Goal: Information Seeking & Learning: Learn about a topic

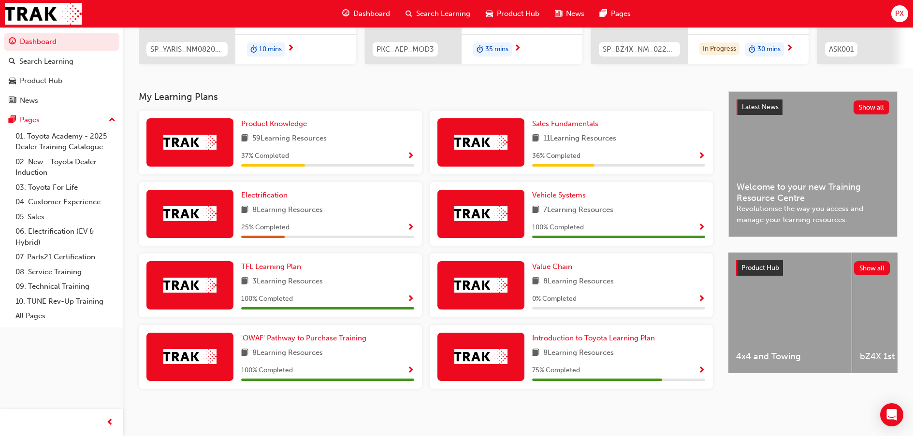
scroll to position [158, 0]
click at [260, 194] on span "Electrification" at bounding box center [264, 195] width 46 height 9
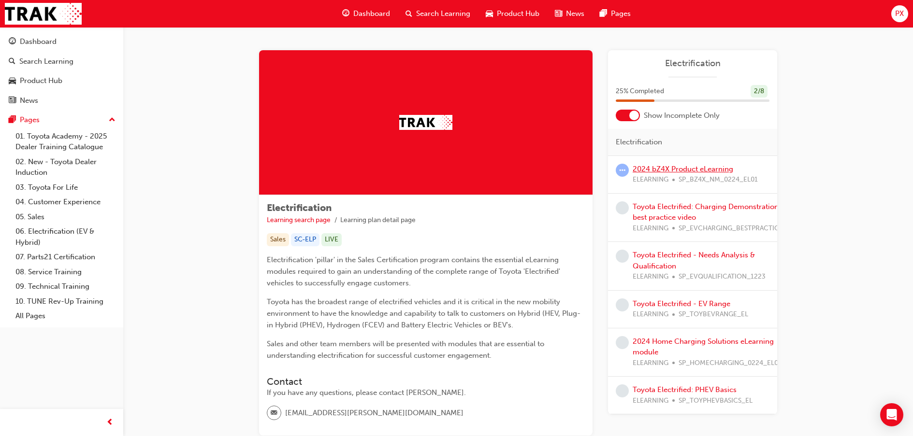
click at [678, 167] on link "2024 bZ4X Product eLearning" at bounding box center [682, 169] width 101 height 9
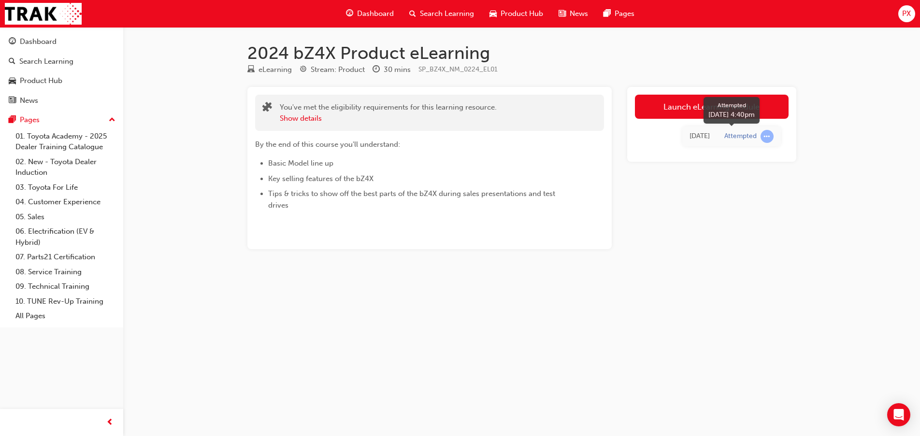
click at [766, 137] on span "learningRecordVerb_ATTEMPT-icon" at bounding box center [767, 136] width 13 height 13
click at [697, 111] on link "Launch eLearning module" at bounding box center [712, 107] width 154 height 24
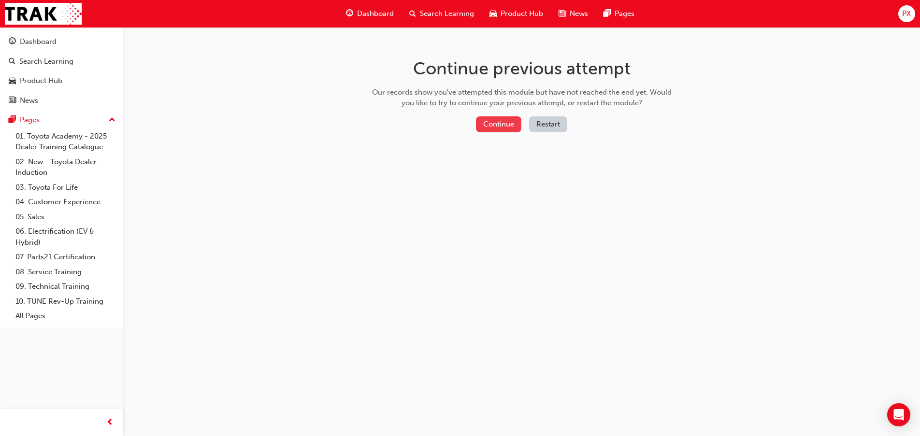
click at [505, 129] on button "Continue" at bounding box center [498, 124] width 45 height 16
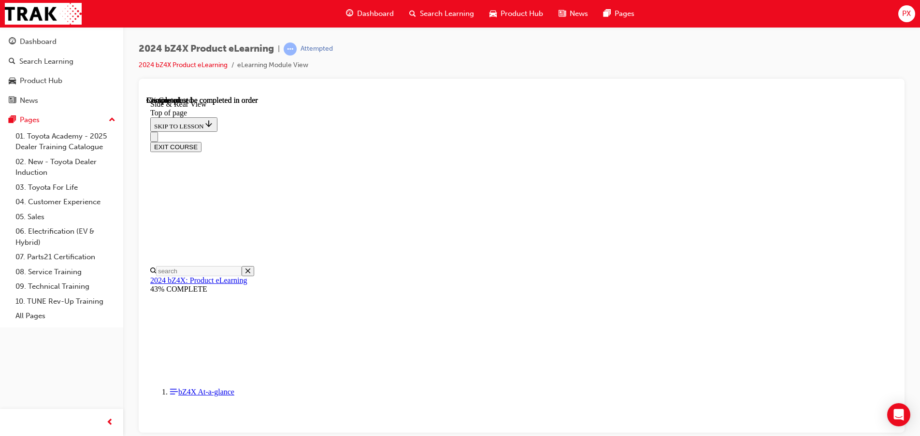
scroll to position [223, 0]
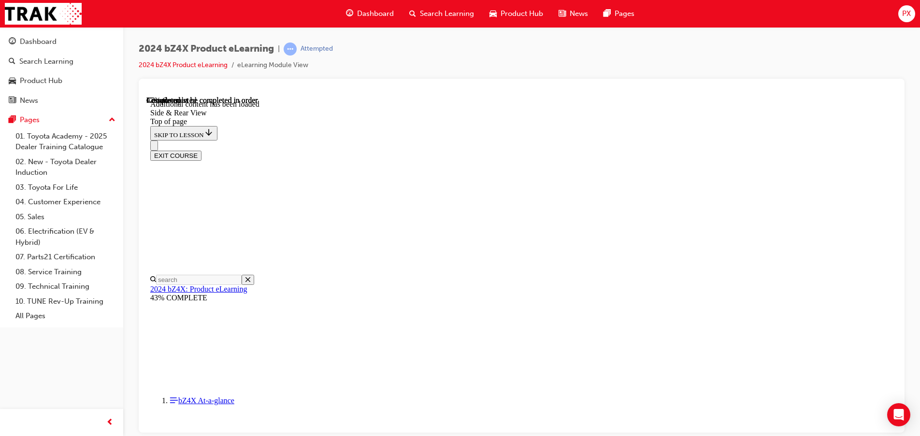
scroll to position [1710, 0]
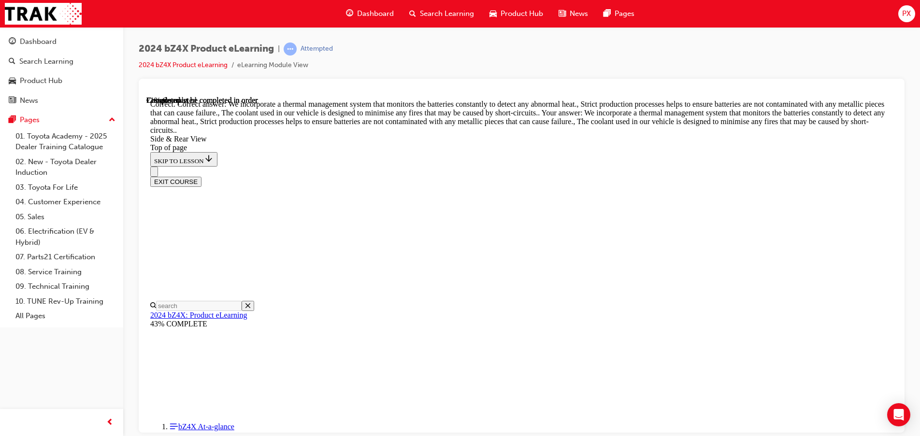
scroll to position [2466, 0]
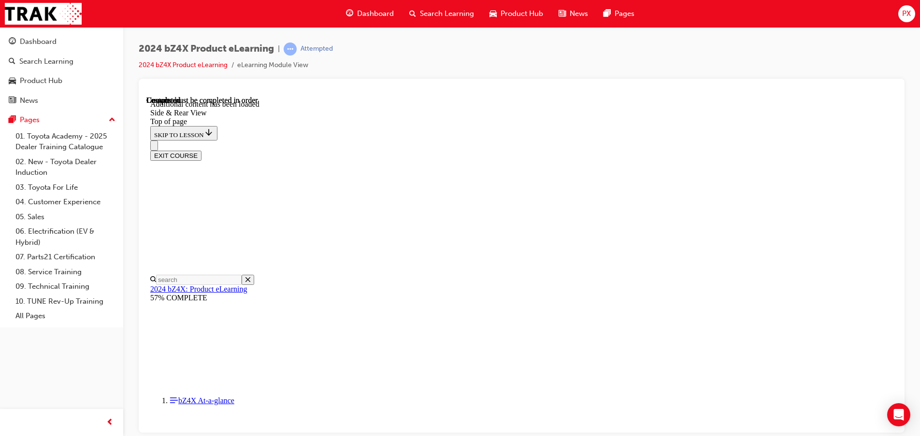
scroll to position [3191, 0]
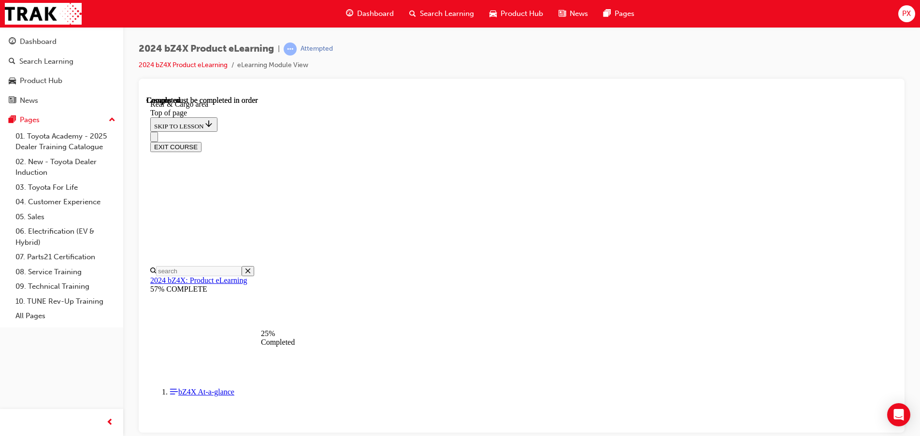
scroll to position [175, 0]
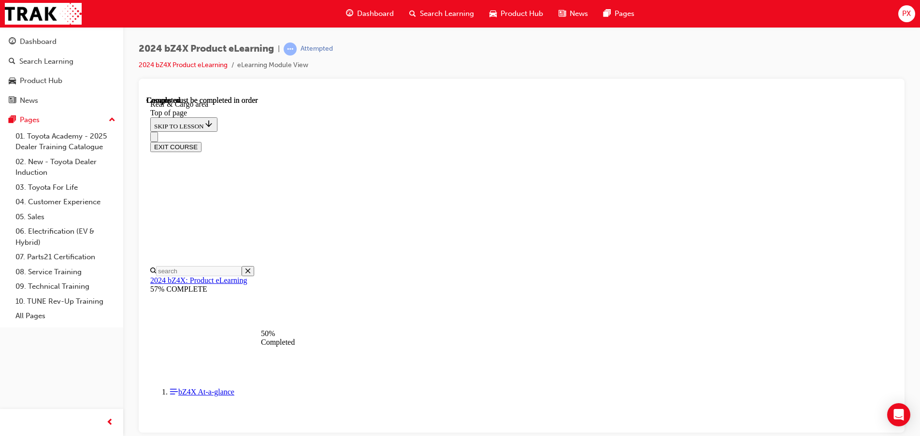
scroll to position [803, 0]
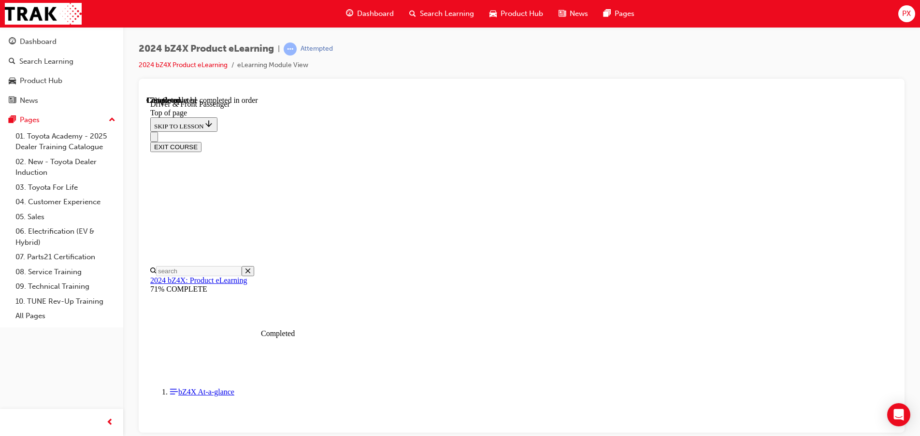
drag, startPoint x: 454, startPoint y: 369, endPoint x: 455, endPoint y: 338, distance: 30.9
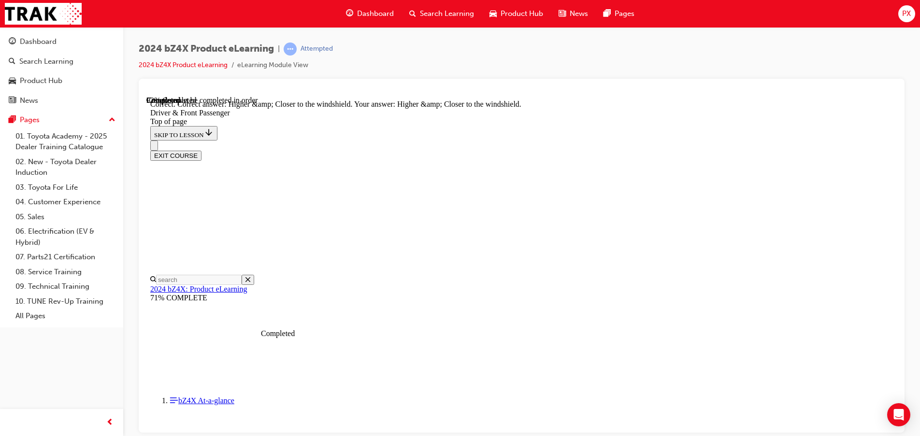
scroll to position [2430, 0]
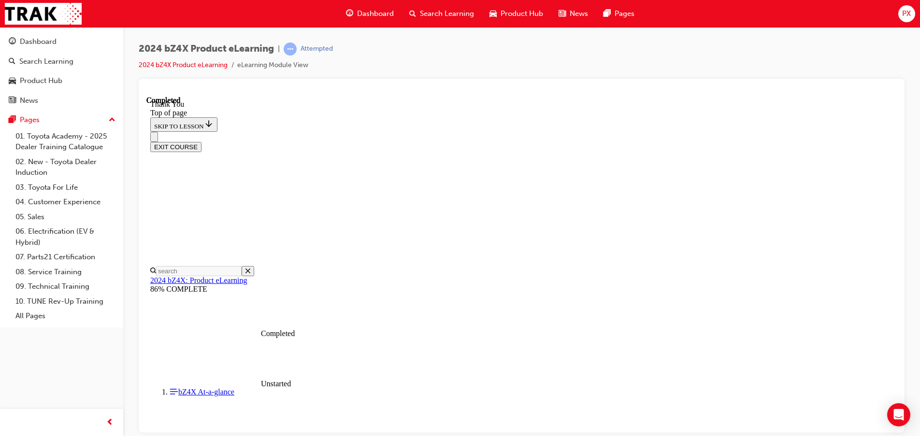
click at [201, 142] on button "EXIT COURSE" at bounding box center [175, 147] width 51 height 10
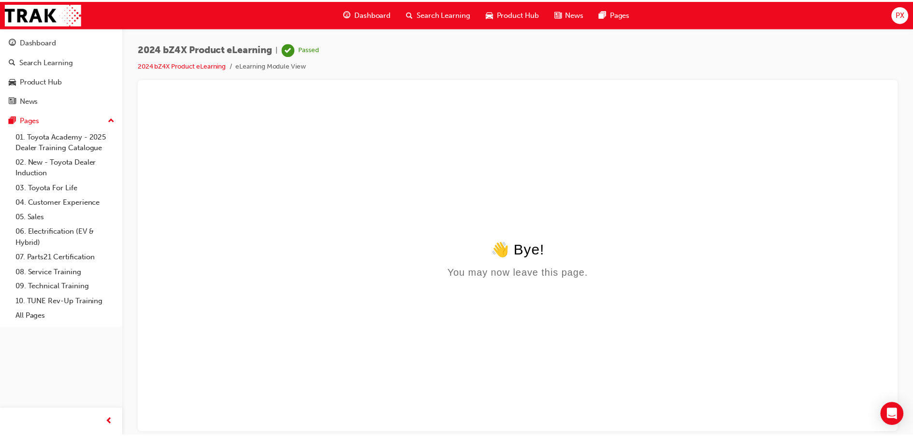
scroll to position [0, 0]
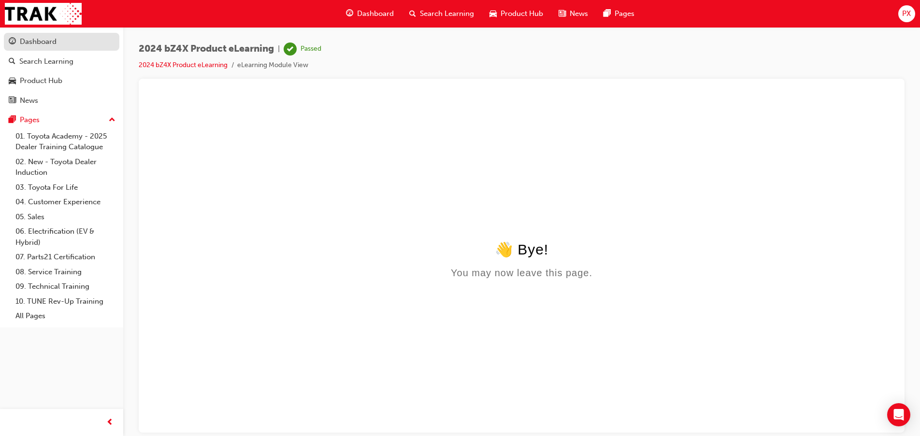
click at [38, 43] on div "Dashboard" at bounding box center [38, 41] width 37 height 11
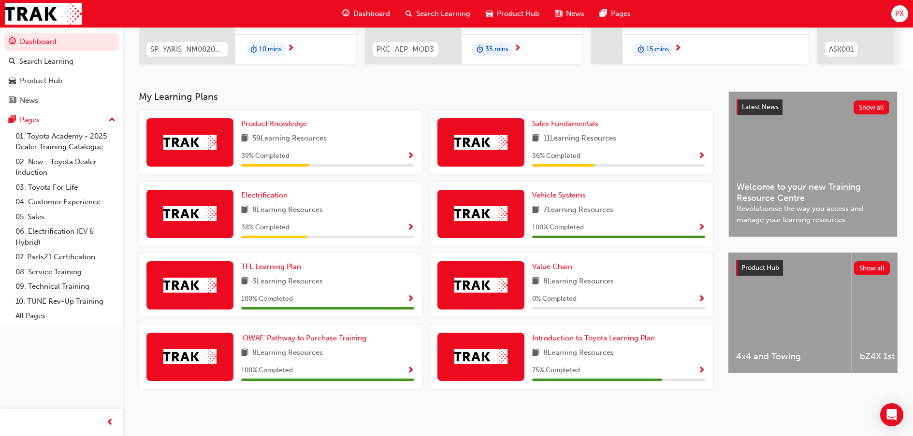
scroll to position [158, 0]
click at [269, 197] on span "Electrification" at bounding box center [264, 195] width 46 height 9
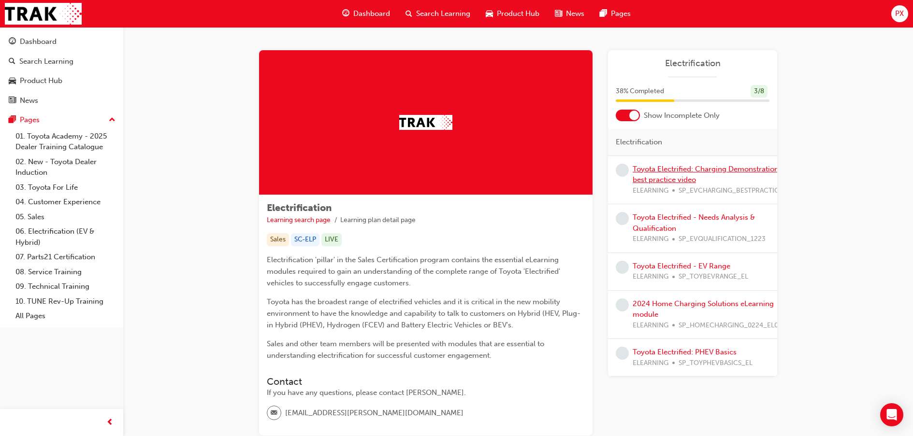
click at [694, 171] on link "Toyota Electrified: Charging Demonstration best practice video" at bounding box center [705, 175] width 146 height 20
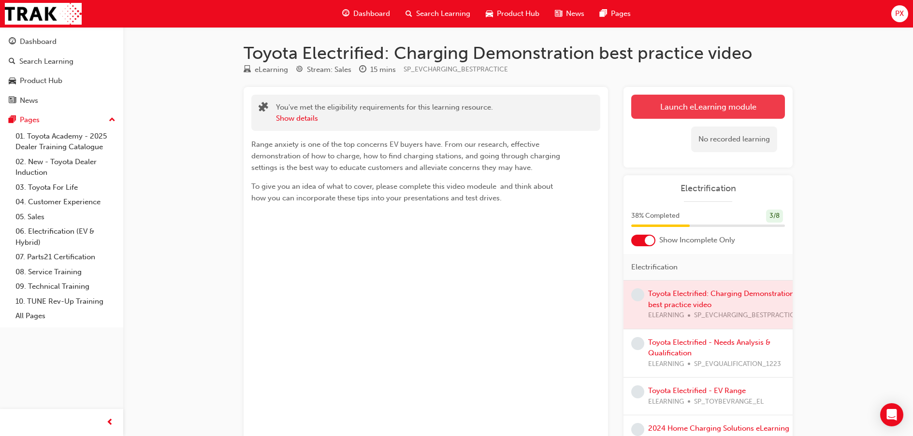
click at [729, 104] on link "Launch eLearning module" at bounding box center [708, 107] width 154 height 24
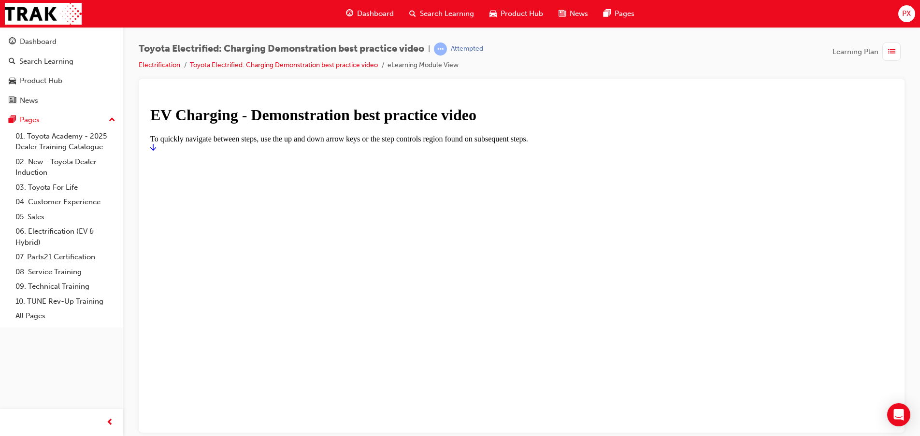
click at [156, 151] on icon "Start" at bounding box center [153, 147] width 6 height 8
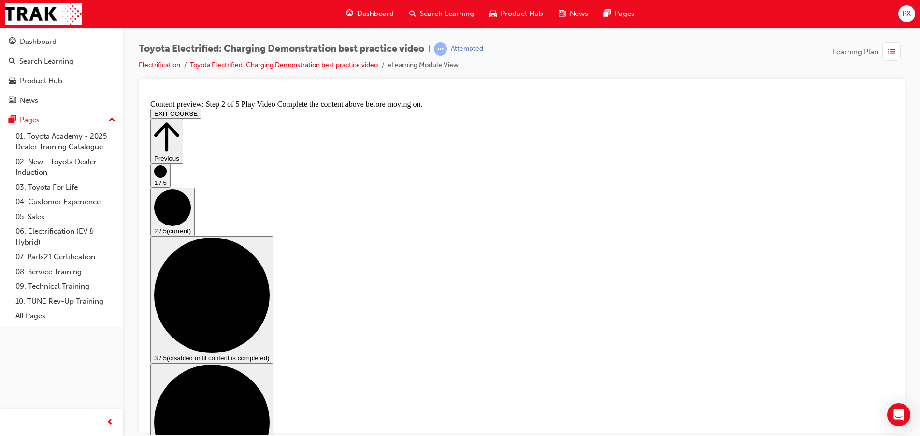
scroll to position [56, 0]
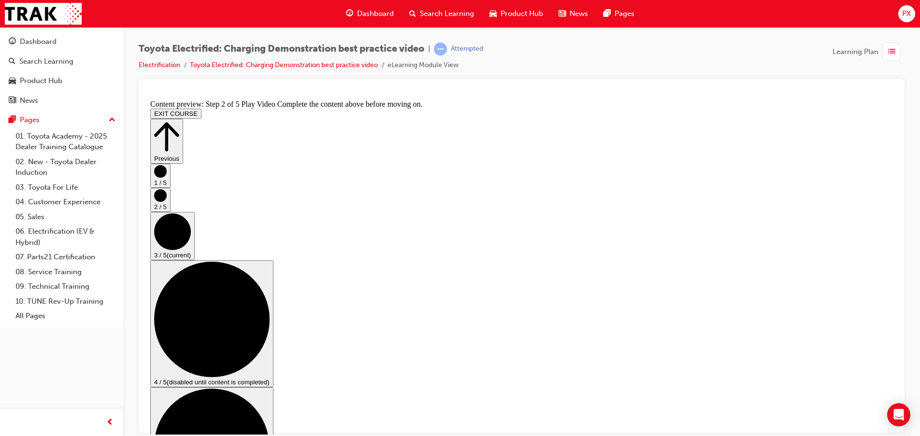
scroll to position [97, 0]
checkbox input "true"
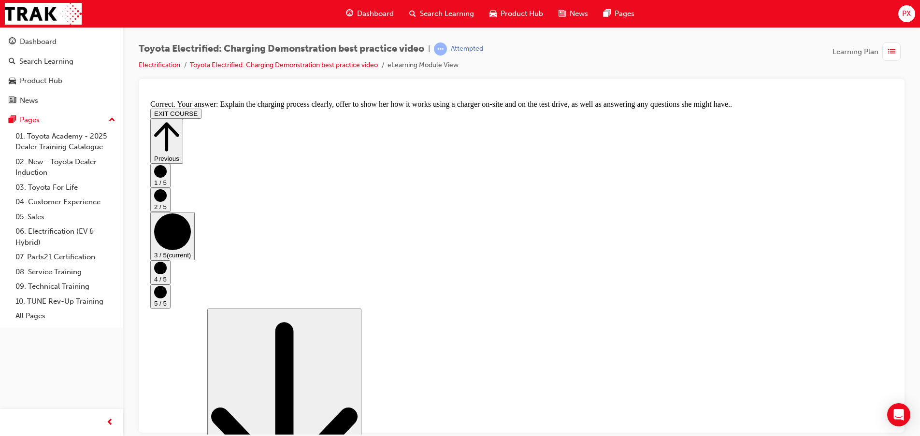
scroll to position [138, 0]
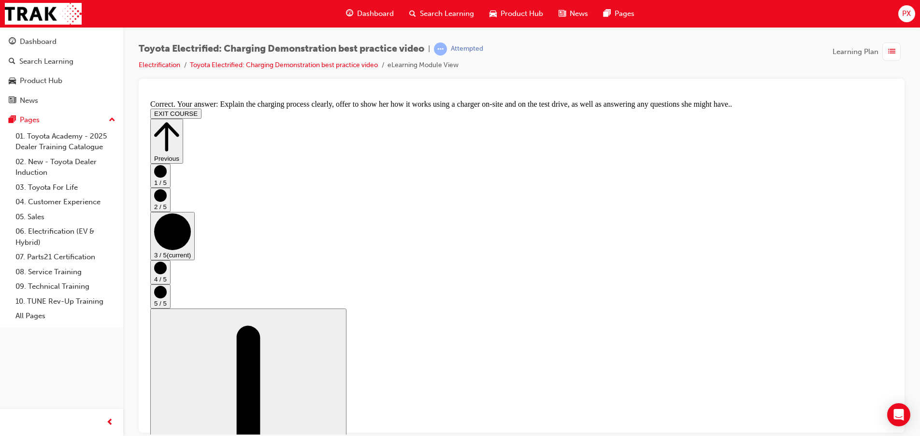
click at [167, 274] on circle "Step controls" at bounding box center [160, 267] width 13 height 13
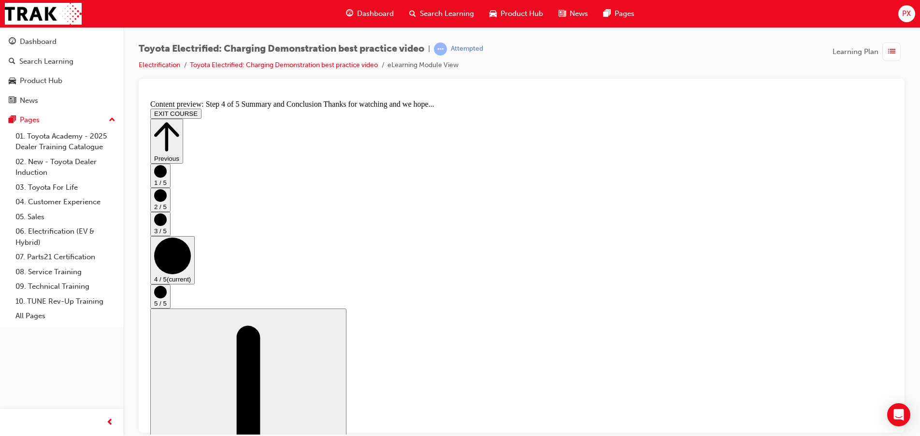
drag, startPoint x: 347, startPoint y: 349, endPoint x: 350, endPoint y: 383, distance: 33.9
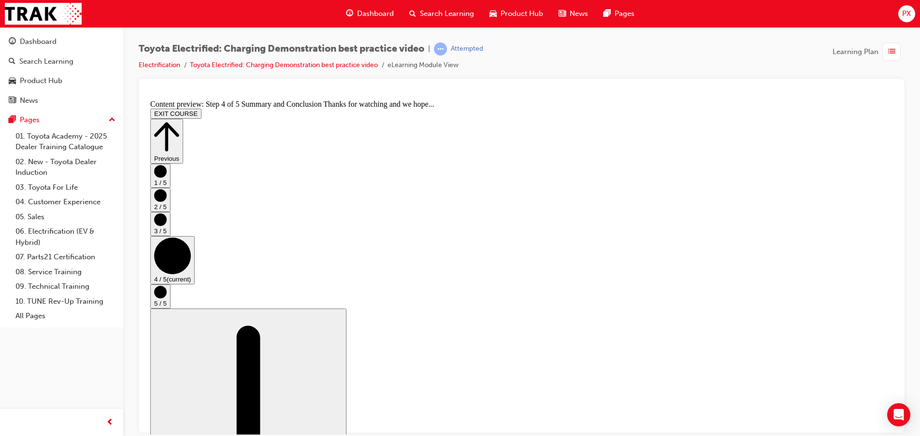
click at [167, 289] on circle "Step controls" at bounding box center [160, 292] width 13 height 13
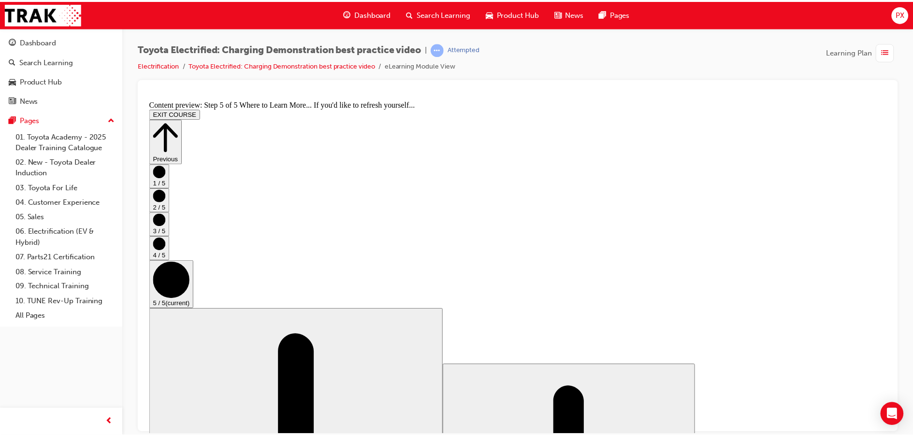
scroll to position [106, 0]
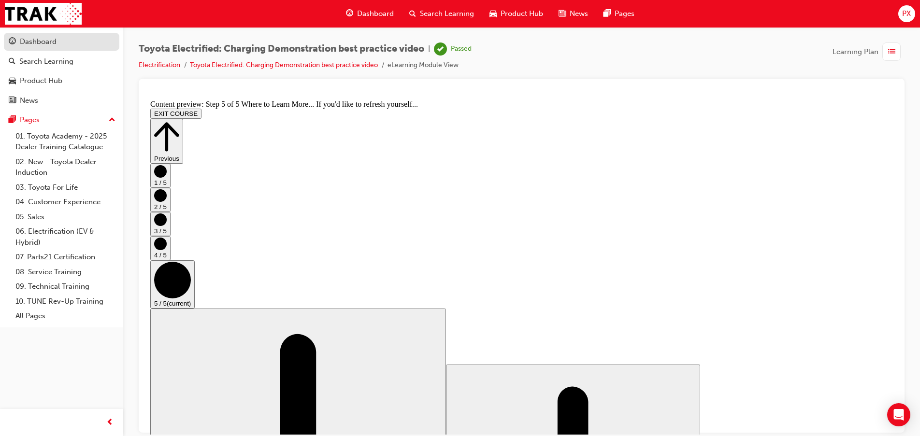
click at [39, 39] on div "Dashboard" at bounding box center [38, 41] width 37 height 11
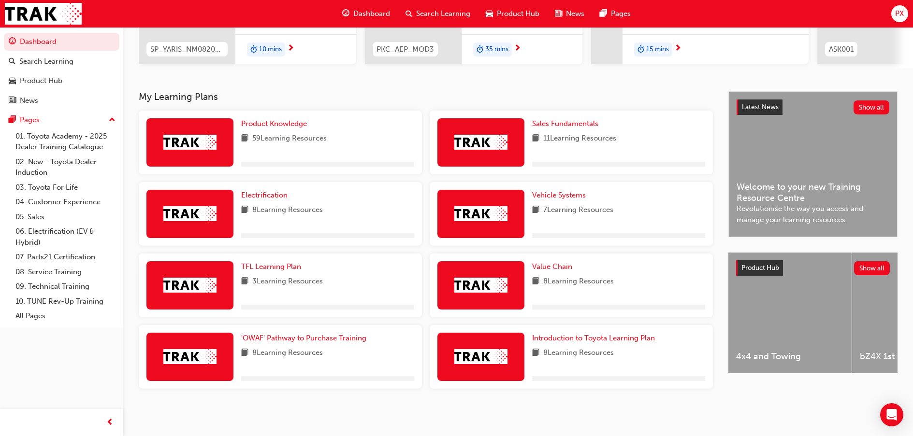
scroll to position [158, 0]
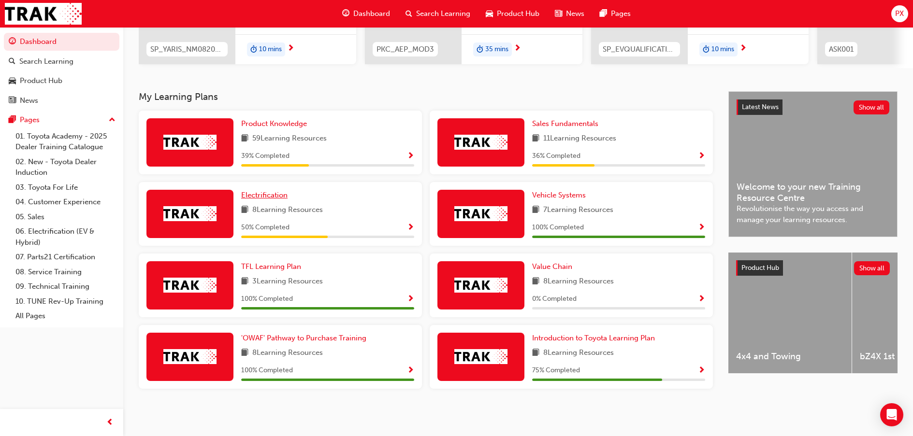
click at [280, 198] on span "Electrification" at bounding box center [264, 195] width 46 height 9
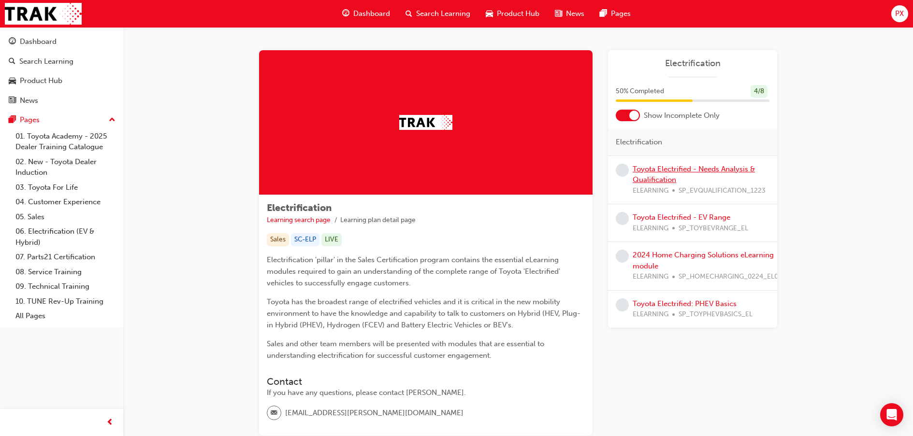
click at [670, 170] on link "Toyota Electrified - Needs Analysis & Qualification" at bounding box center [693, 175] width 122 height 20
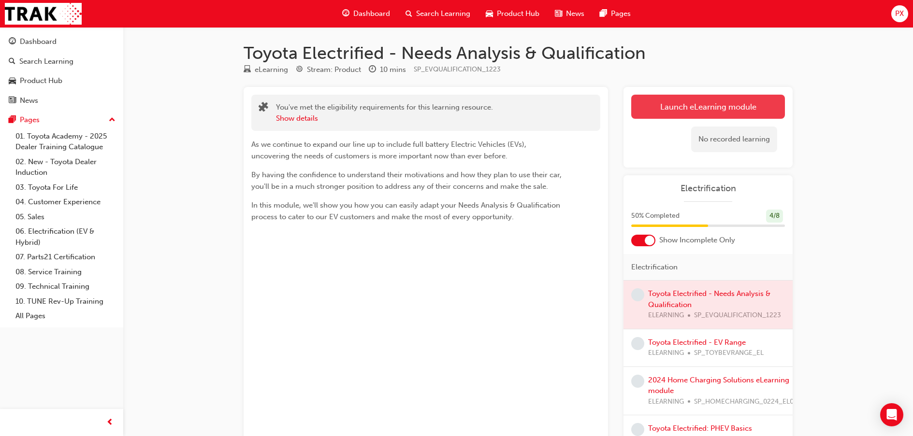
click at [692, 104] on link "Launch eLearning module" at bounding box center [708, 107] width 154 height 24
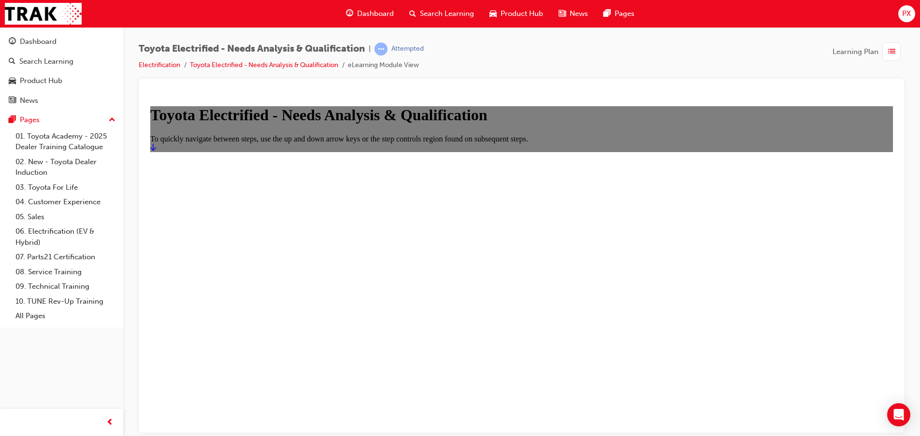
click at [156, 151] on icon "Start" at bounding box center [153, 147] width 6 height 8
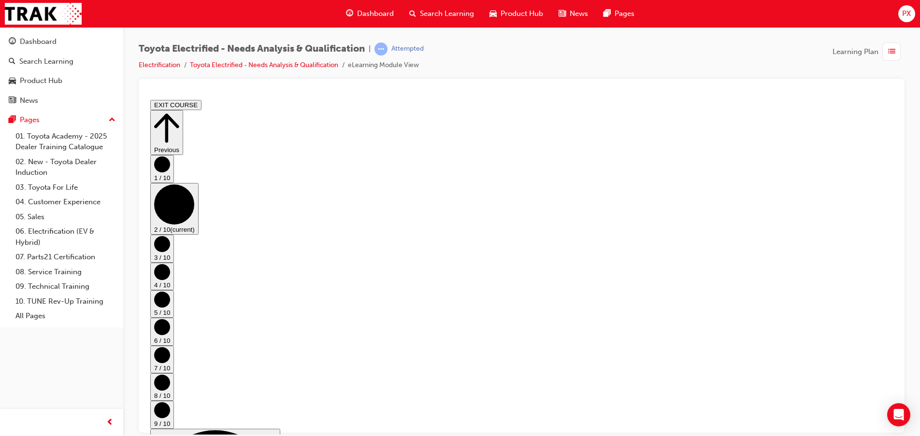
click at [170, 236] on circle "Step controls" at bounding box center [162, 244] width 16 height 16
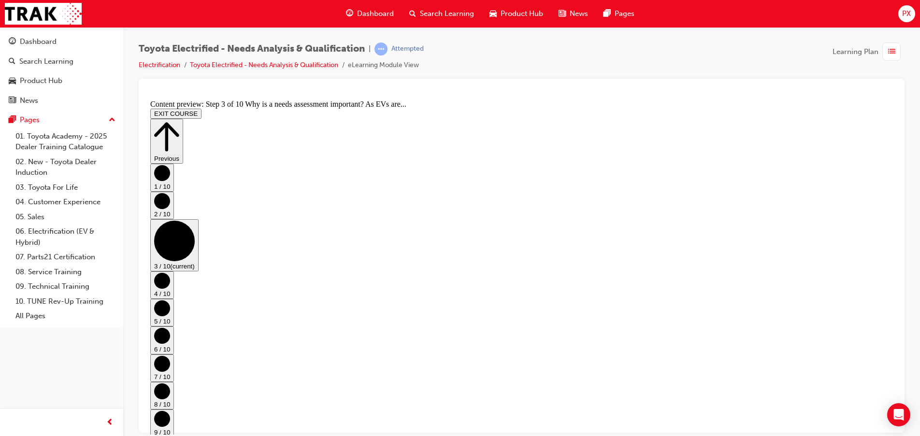
scroll to position [92, 0]
click at [170, 273] on circle "Step controls" at bounding box center [162, 281] width 16 height 16
click at [170, 300] on circle "Step controls" at bounding box center [162, 308] width 16 height 16
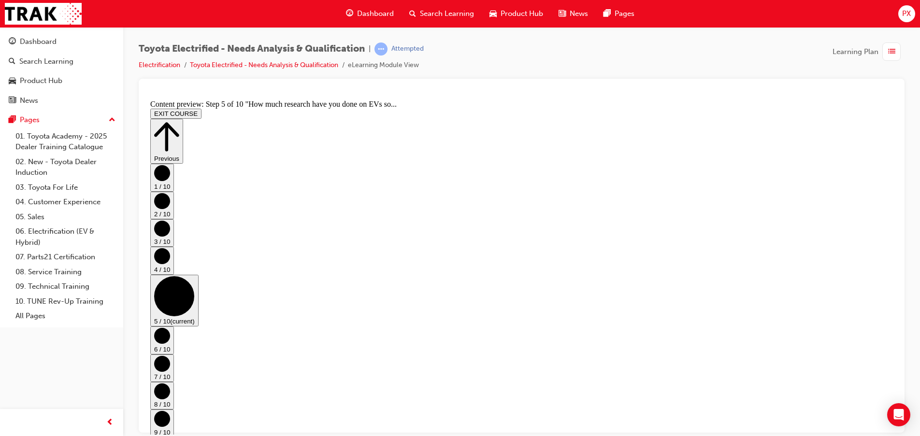
click at [170, 328] on circle "Step controls" at bounding box center [162, 336] width 16 height 16
click at [170, 356] on circle "Step controls" at bounding box center [162, 364] width 16 height 16
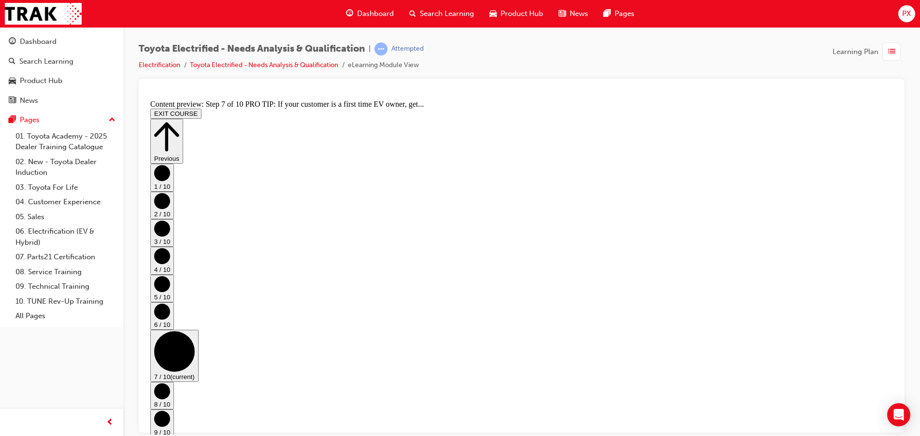
click at [170, 383] on circle "Step controls" at bounding box center [162, 391] width 16 height 16
click at [170, 411] on circle "Step controls" at bounding box center [162, 419] width 16 height 16
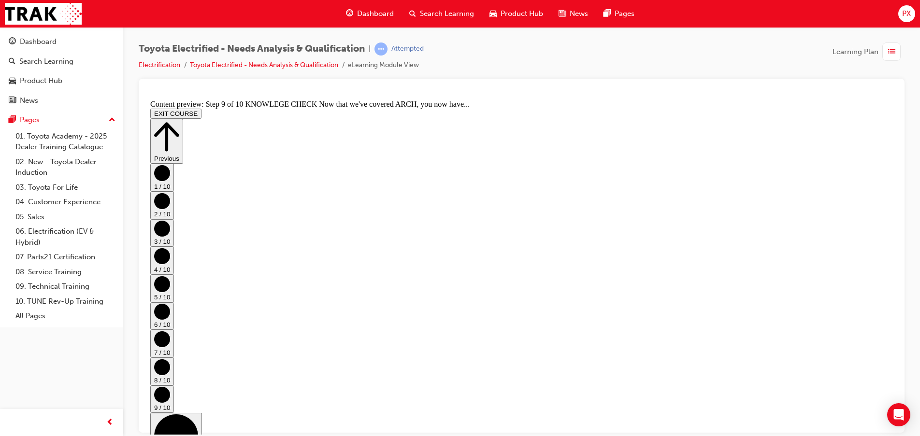
scroll to position [527, 0]
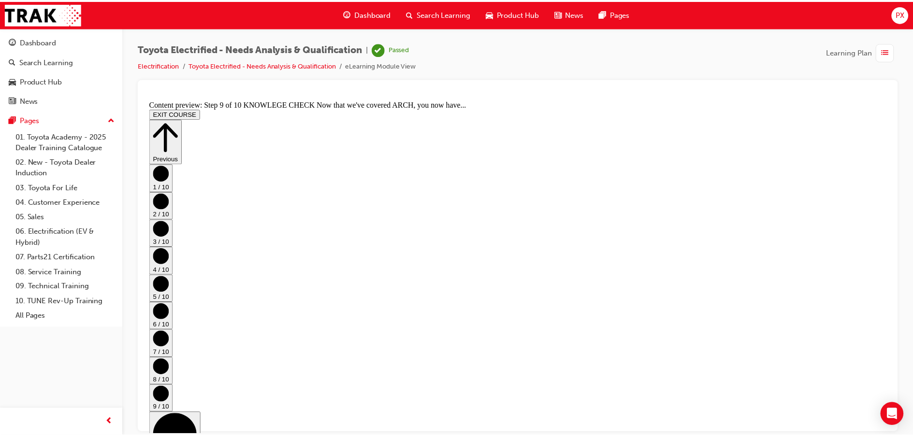
scroll to position [0, 0]
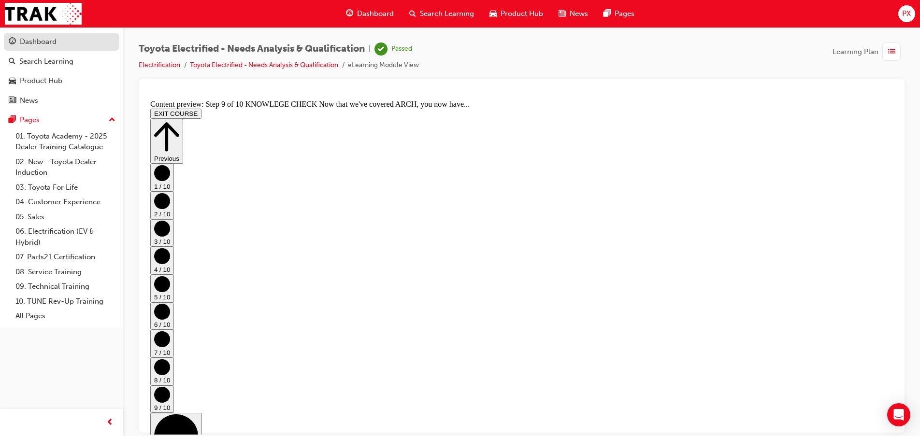
click at [29, 43] on div "Dashboard" at bounding box center [38, 41] width 37 height 11
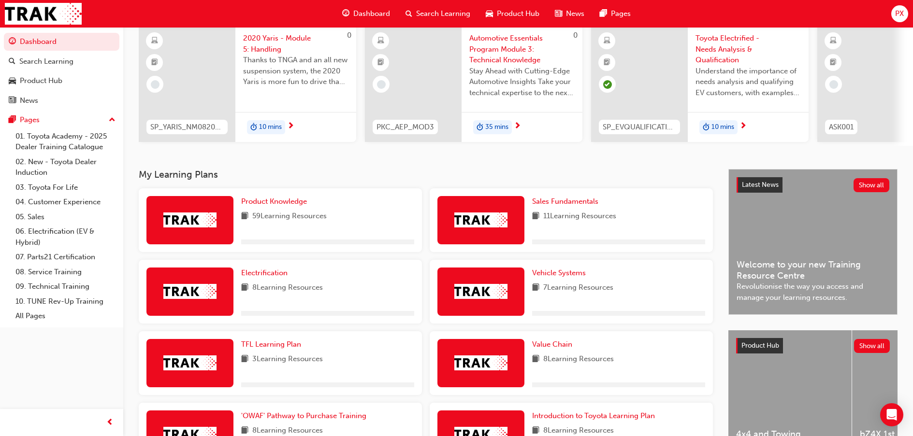
scroll to position [158, 0]
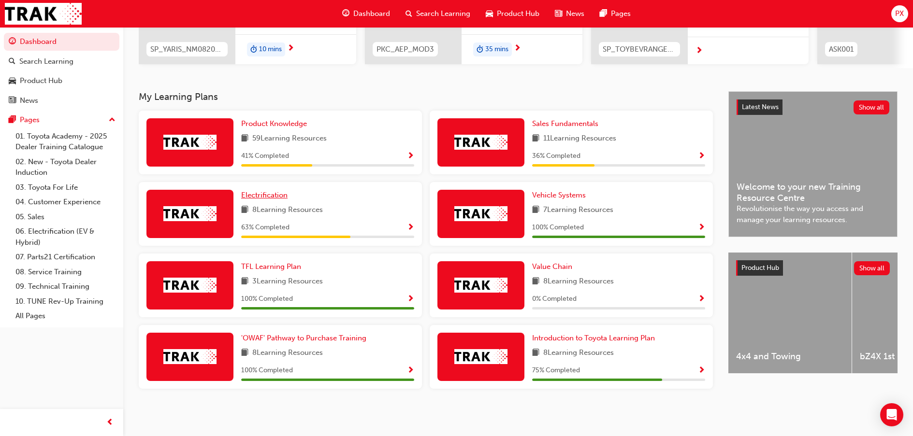
click at [273, 195] on span "Electrification" at bounding box center [264, 195] width 46 height 9
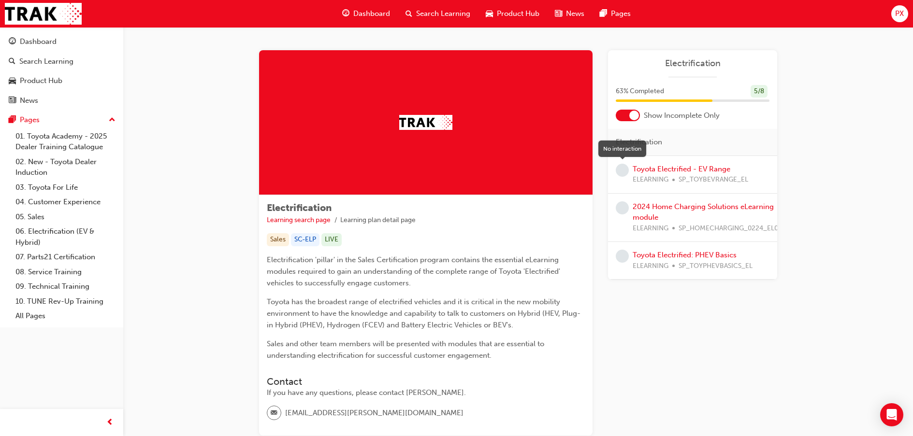
click at [625, 173] on span "learningRecordVerb_NONE-icon" at bounding box center [622, 170] width 13 height 13
click at [662, 168] on link "Toyota Electrified - EV Range" at bounding box center [681, 169] width 98 height 9
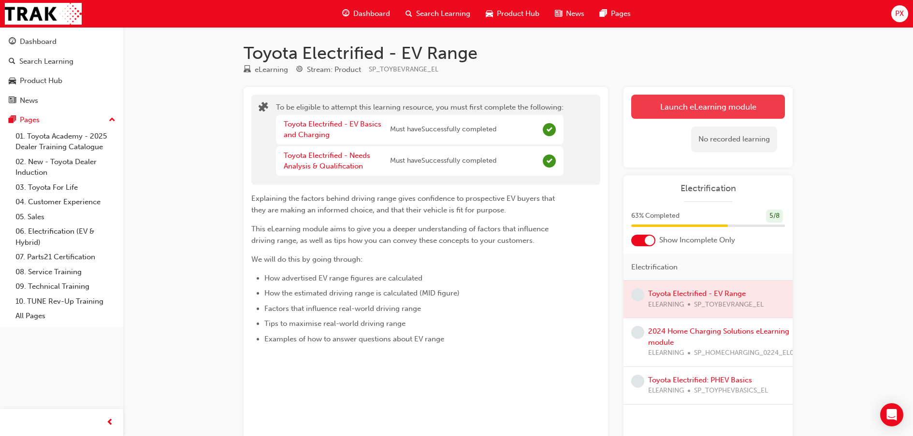
click at [752, 109] on button "Launch eLearning module" at bounding box center [708, 107] width 154 height 24
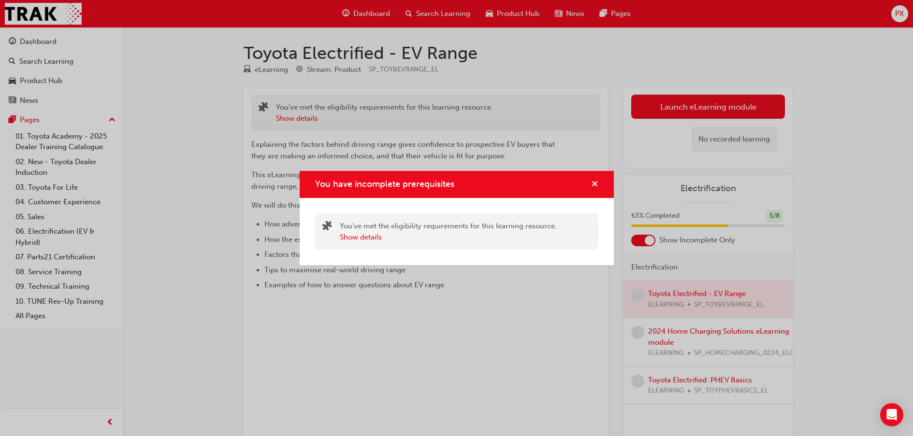
click at [594, 187] on span "cross-icon" at bounding box center [594, 185] width 7 height 9
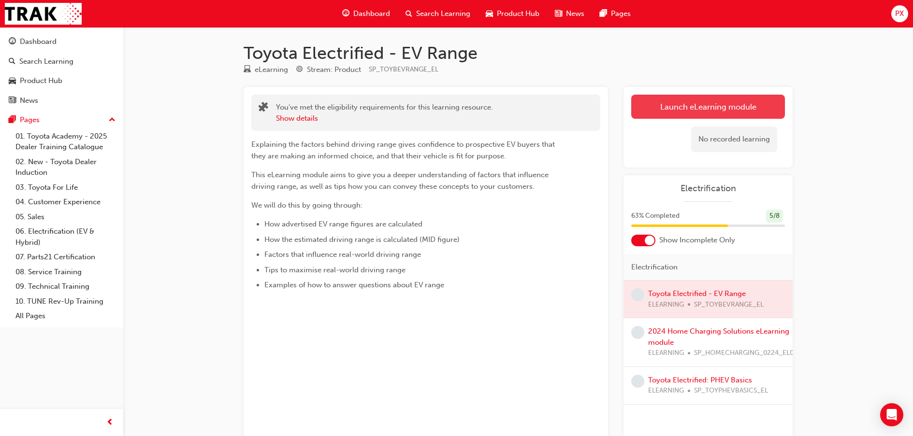
click at [709, 101] on button "Launch eLearning module" at bounding box center [708, 107] width 154 height 24
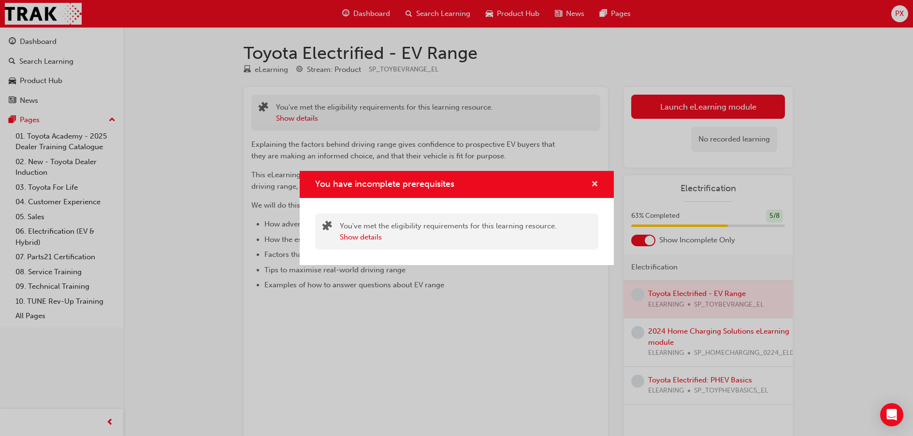
click at [593, 181] on span "cross-icon" at bounding box center [594, 185] width 7 height 9
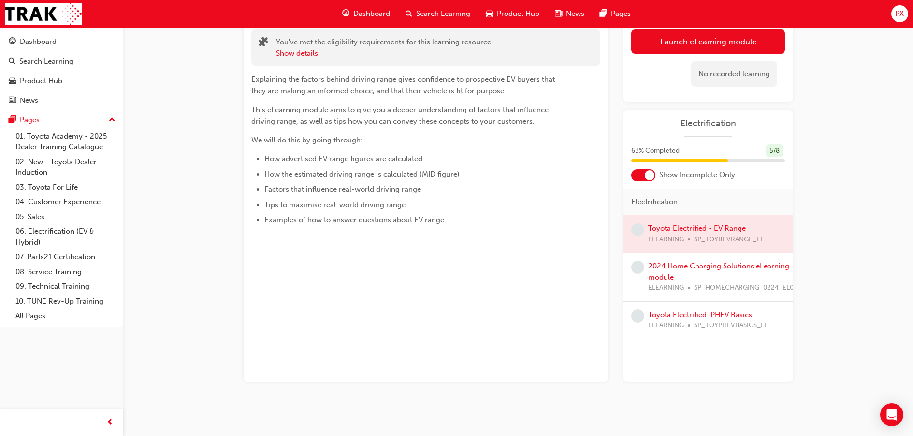
scroll to position [66, 0]
click at [644, 230] on span "learningRecordVerb_NONE-icon" at bounding box center [637, 228] width 13 height 13
click at [684, 227] on div at bounding box center [707, 233] width 169 height 37
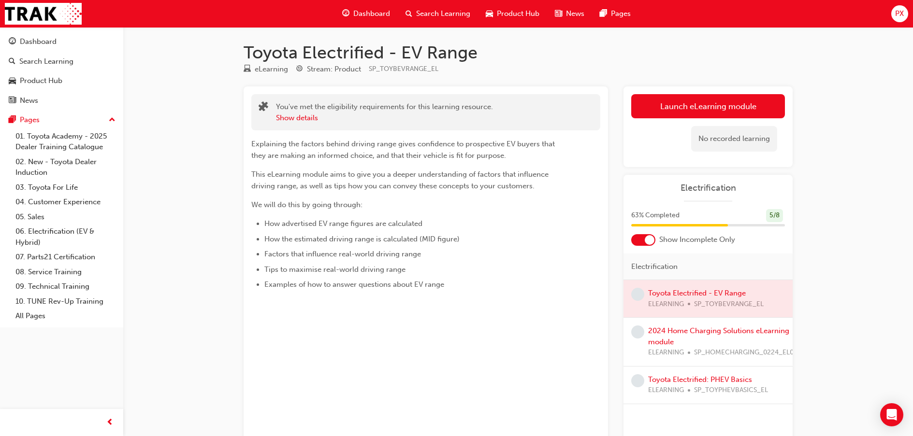
scroll to position [0, 0]
click at [712, 112] on button "Launch eLearning module" at bounding box center [708, 107] width 154 height 24
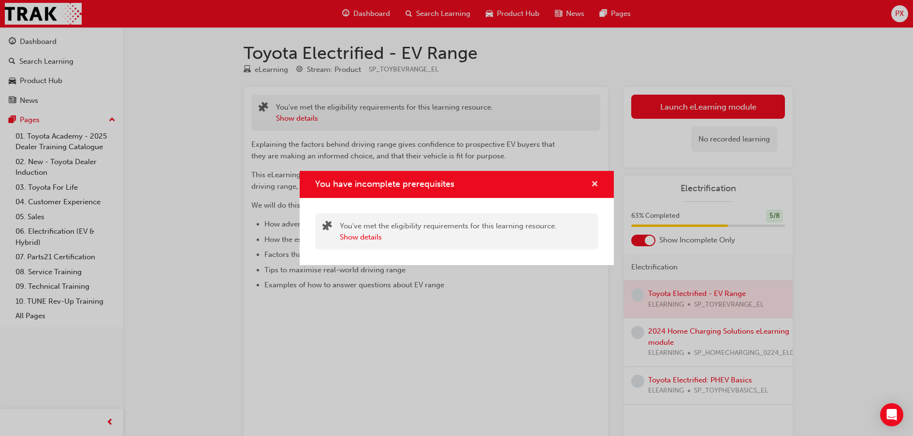
click at [595, 181] on span "cross-icon" at bounding box center [594, 185] width 7 height 9
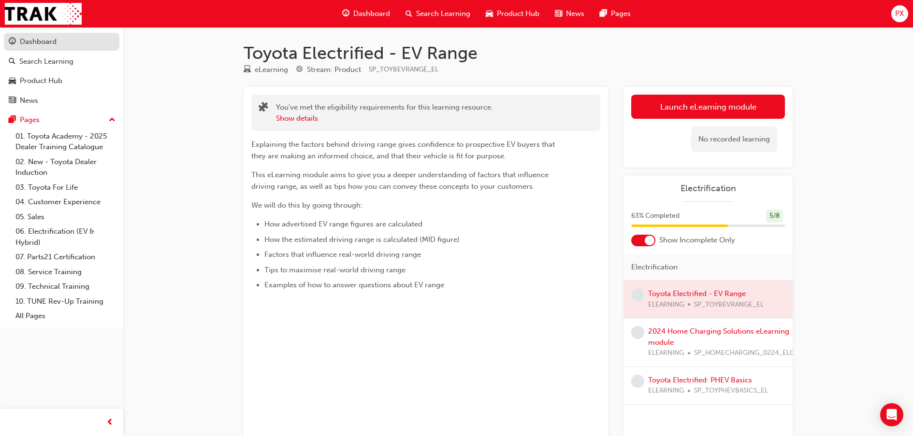
click at [33, 44] on div "Dashboard" at bounding box center [38, 41] width 37 height 11
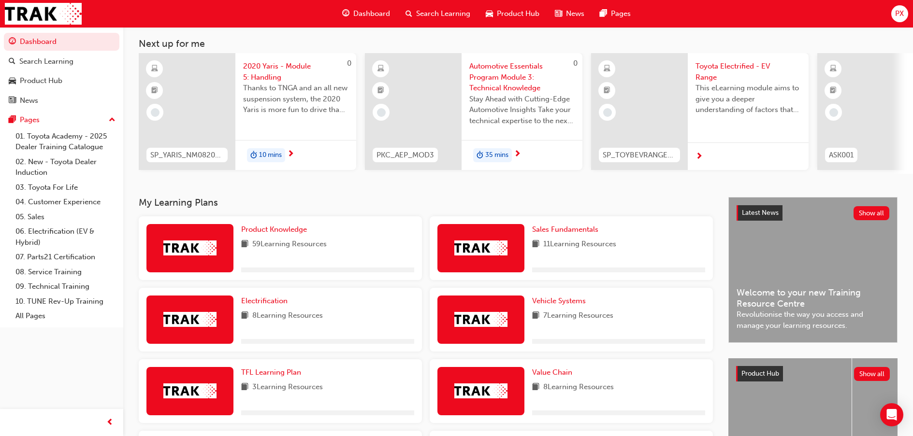
scroll to position [158, 0]
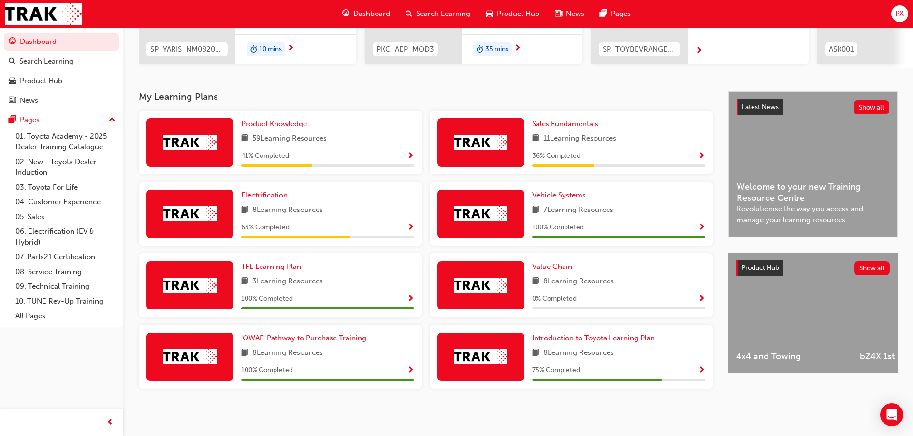
click at [279, 196] on span "Electrification" at bounding box center [264, 195] width 46 height 9
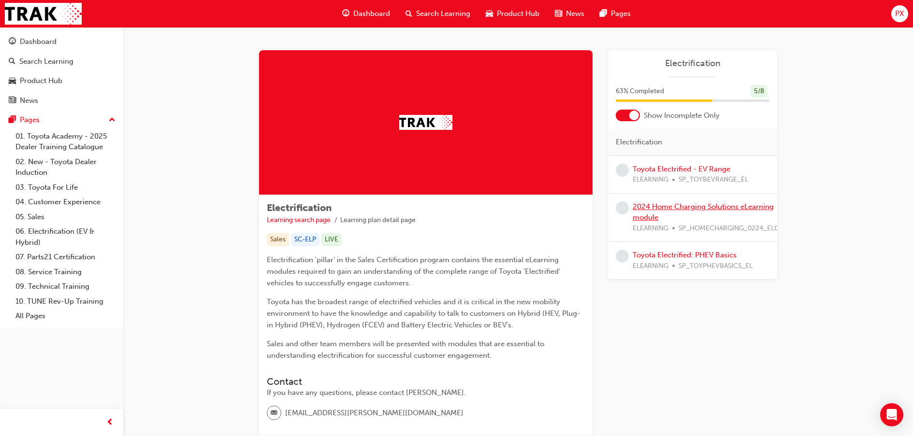
click at [656, 205] on link "2024 Home Charging Solutions eLearning module" at bounding box center [702, 212] width 141 height 20
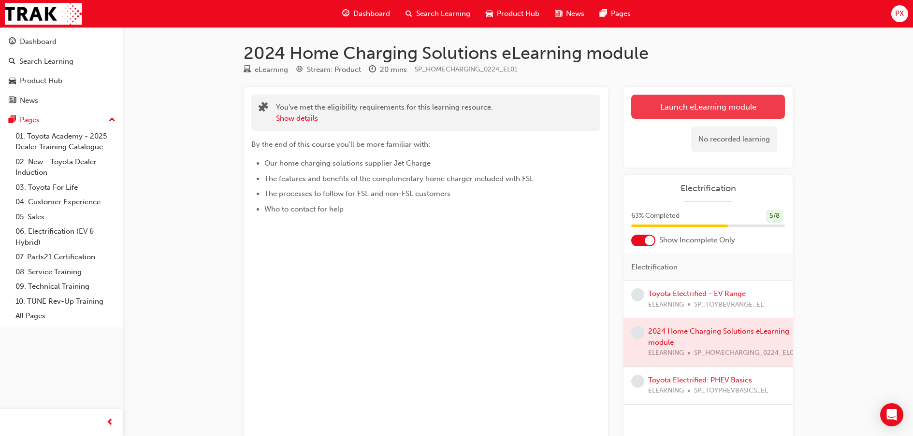
click at [679, 103] on link "Launch eLearning module" at bounding box center [708, 107] width 154 height 24
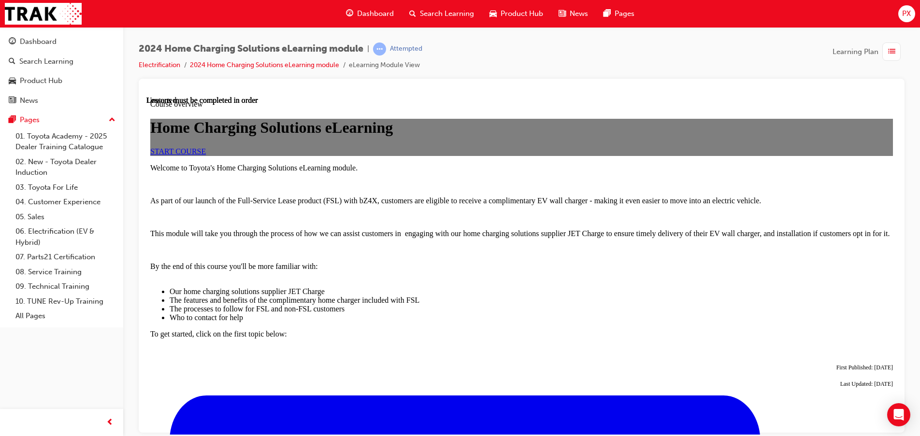
click at [206, 155] on span "START COURSE" at bounding box center [178, 151] width 56 height 8
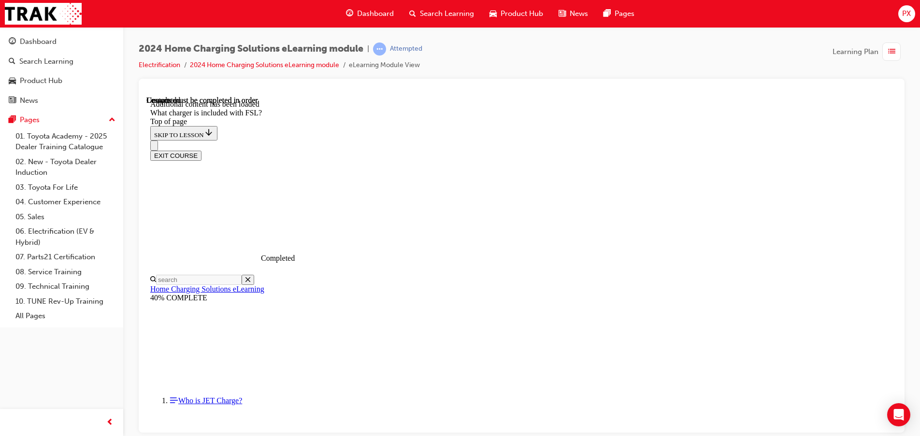
scroll to position [1274, 0]
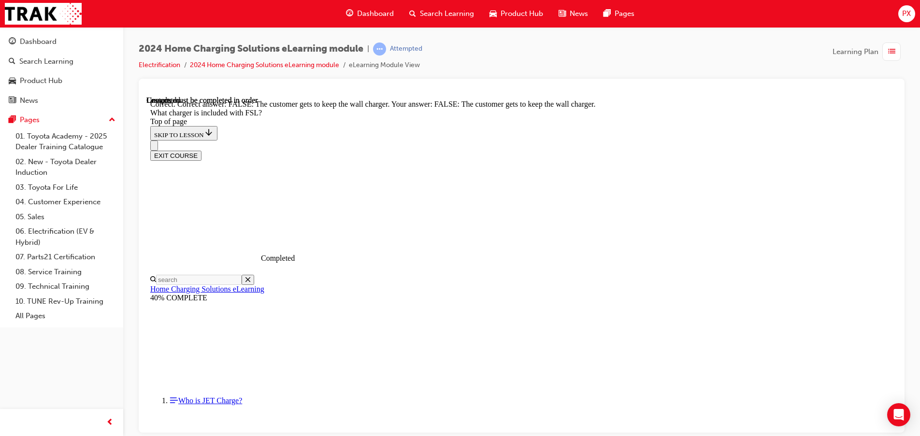
scroll to position [661, 0]
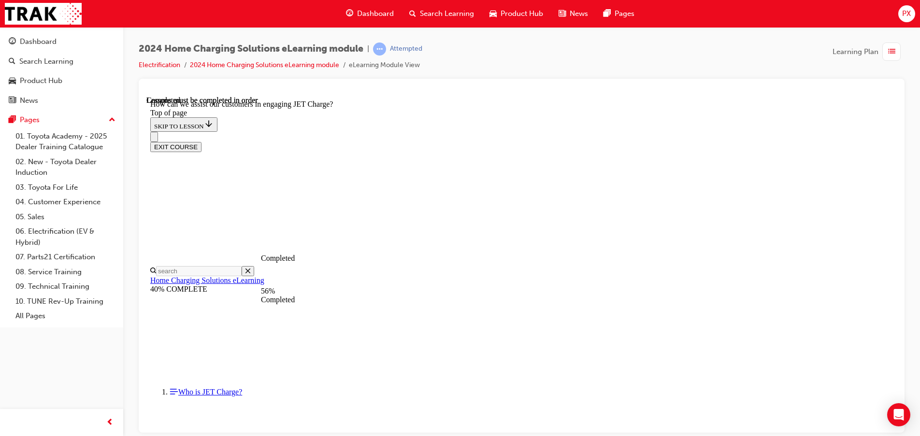
scroll to position [34, 0]
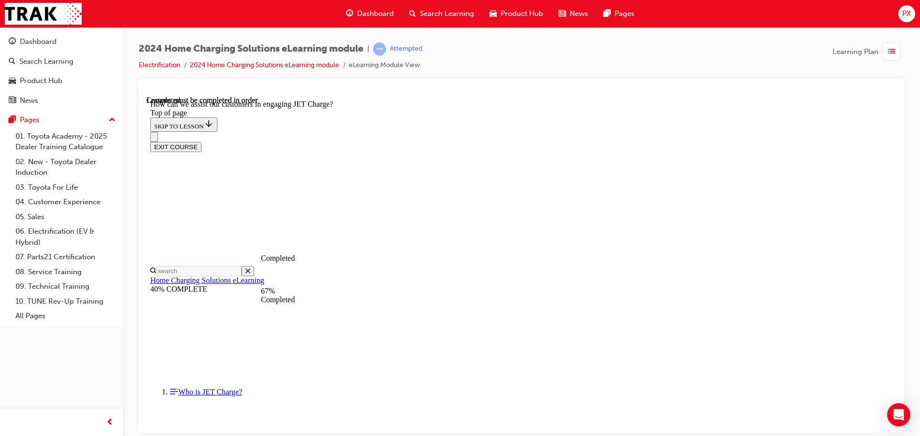
scroll to position [1851, 0]
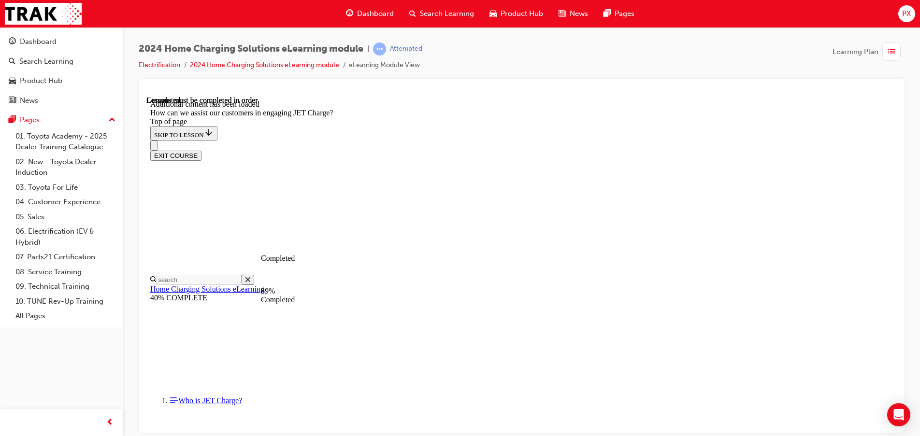
scroll to position [2087, 0]
drag, startPoint x: 692, startPoint y: 301, endPoint x: 616, endPoint y: 298, distance: 76.4
drag, startPoint x: 520, startPoint y: 354, endPoint x: 687, endPoint y: 306, distance: 172.8
drag, startPoint x: 668, startPoint y: 296, endPoint x: 583, endPoint y: 298, distance: 84.6
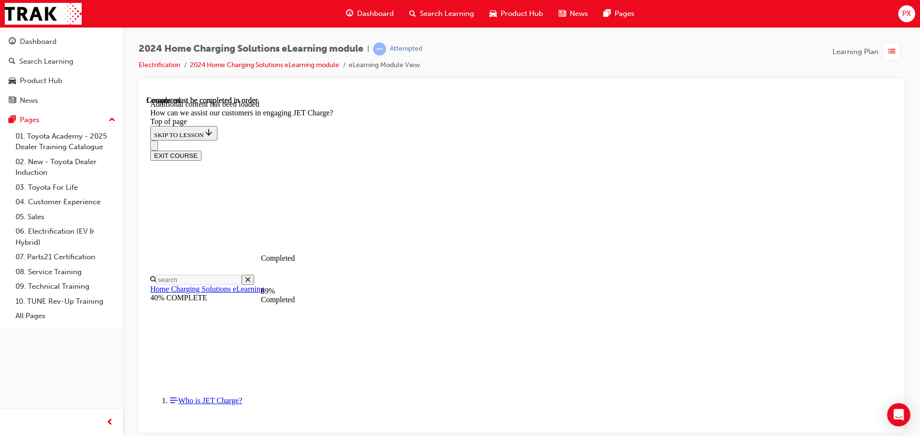
drag, startPoint x: 561, startPoint y: 307, endPoint x: 689, endPoint y: 306, distance: 127.6
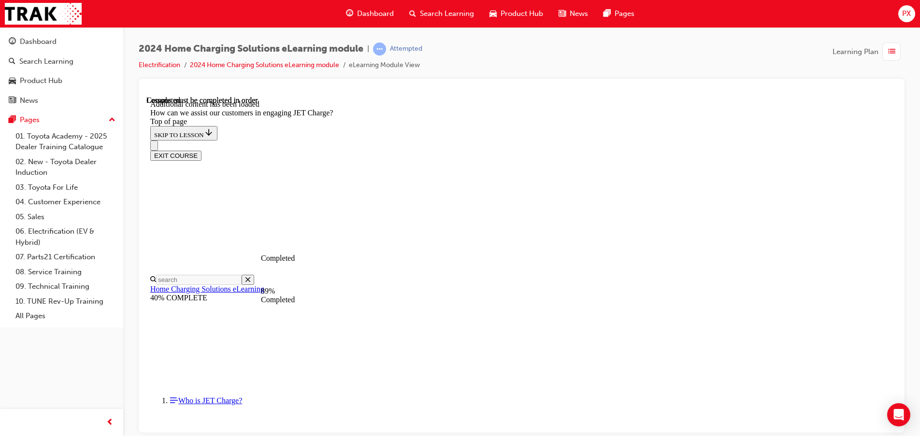
drag, startPoint x: 503, startPoint y: 211, endPoint x: 505, endPoint y: 264, distance: 53.2
drag, startPoint x: 528, startPoint y: 215, endPoint x: 675, endPoint y: 266, distance: 155.4
drag, startPoint x: 547, startPoint y: 205, endPoint x: 698, endPoint y: 203, distance: 150.8
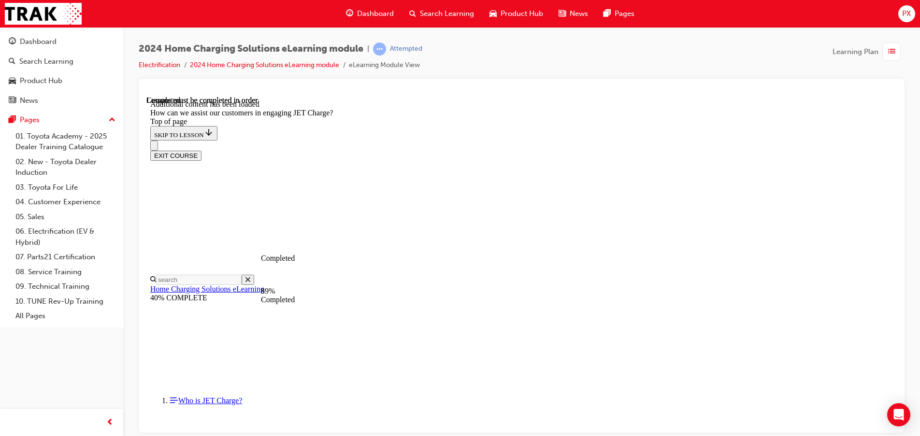
drag, startPoint x: 652, startPoint y: 390, endPoint x: 592, endPoint y: 379, distance: 61.0
drag, startPoint x: 516, startPoint y: 391, endPoint x: 688, endPoint y: 393, distance: 172.0
drag, startPoint x: 565, startPoint y: 398, endPoint x: 682, endPoint y: 396, distance: 116.9
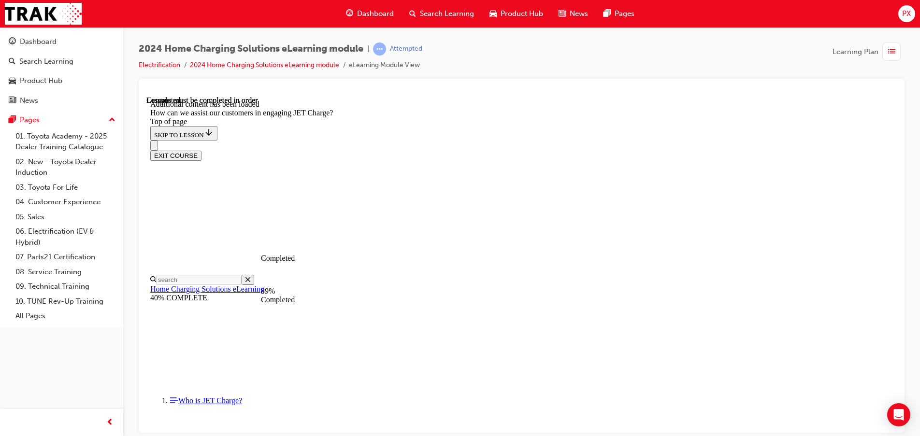
drag, startPoint x: 548, startPoint y: 350, endPoint x: 743, endPoint y: 348, distance: 194.7
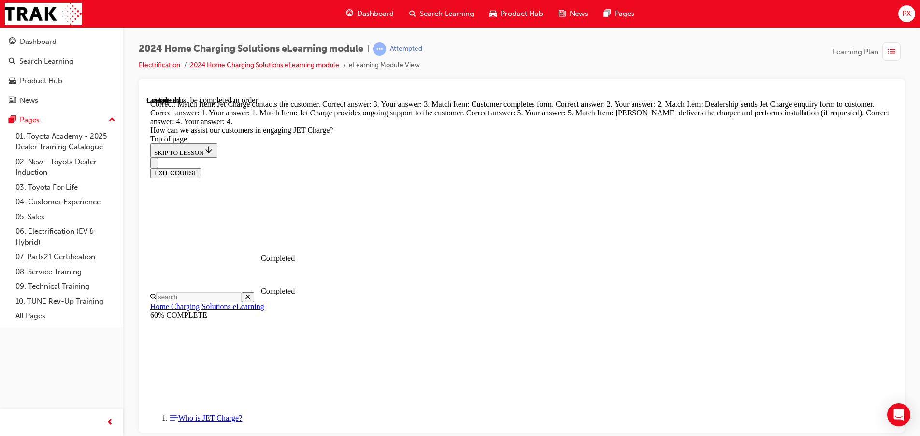
scroll to position [2558, 0]
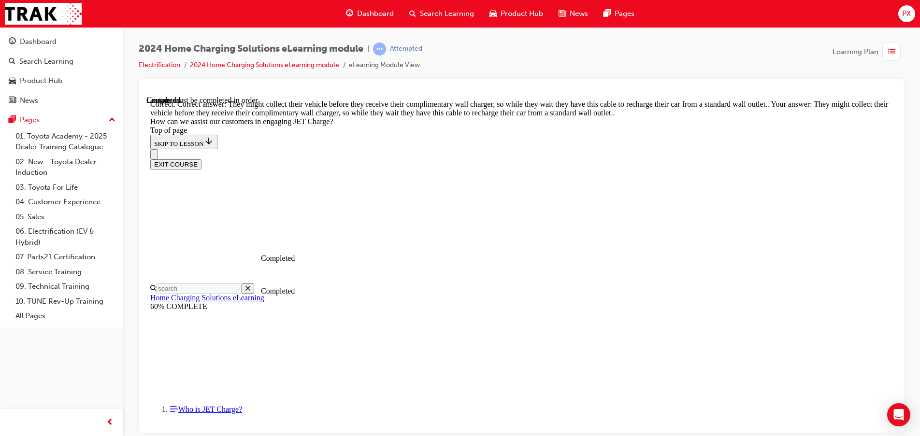
scroll to position [2670, 0]
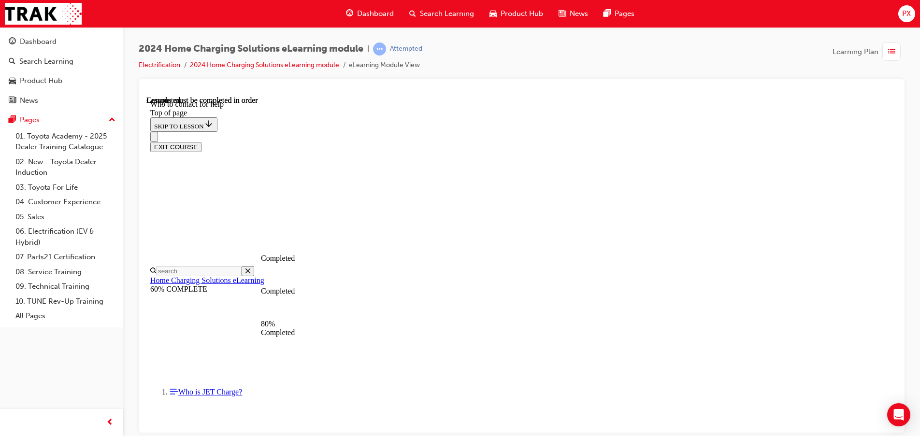
scroll to position [1129, 0]
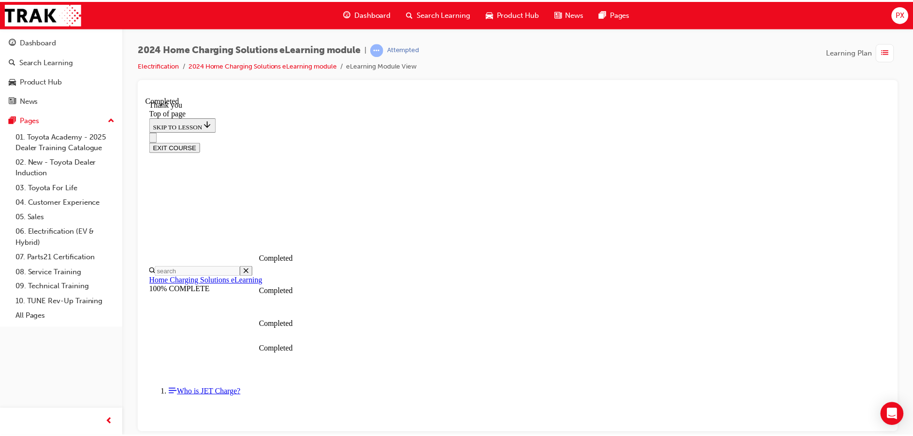
scroll to position [100, 0]
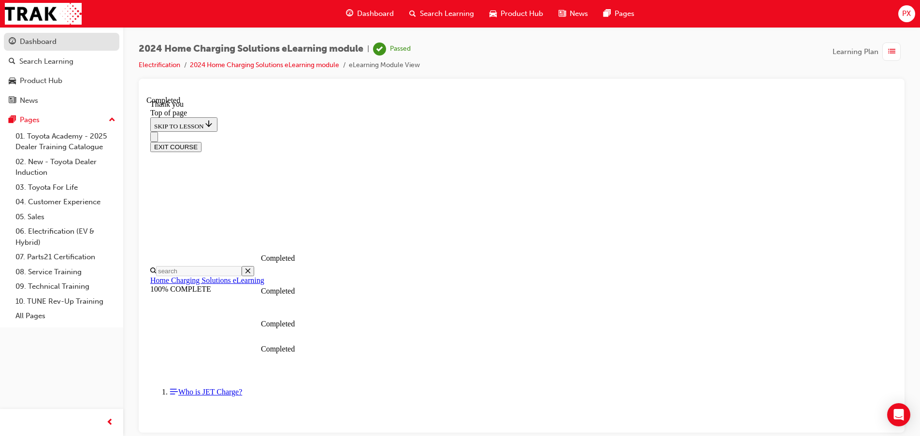
click at [59, 39] on div "Dashboard" at bounding box center [62, 42] width 106 height 12
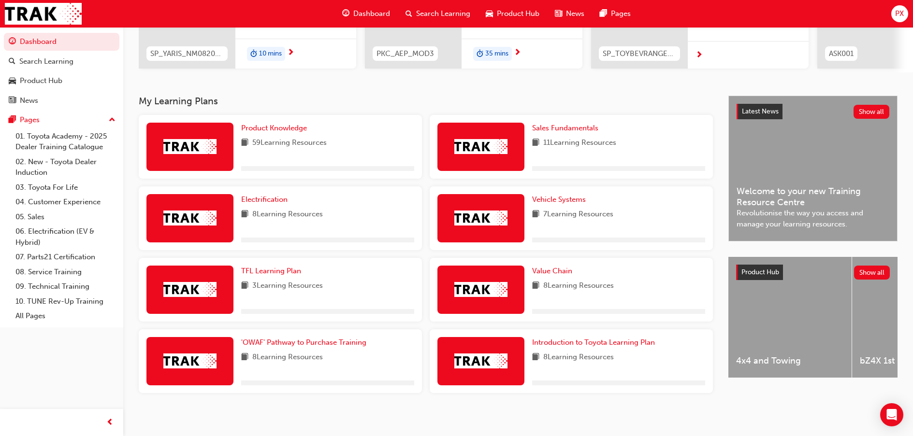
scroll to position [158, 0]
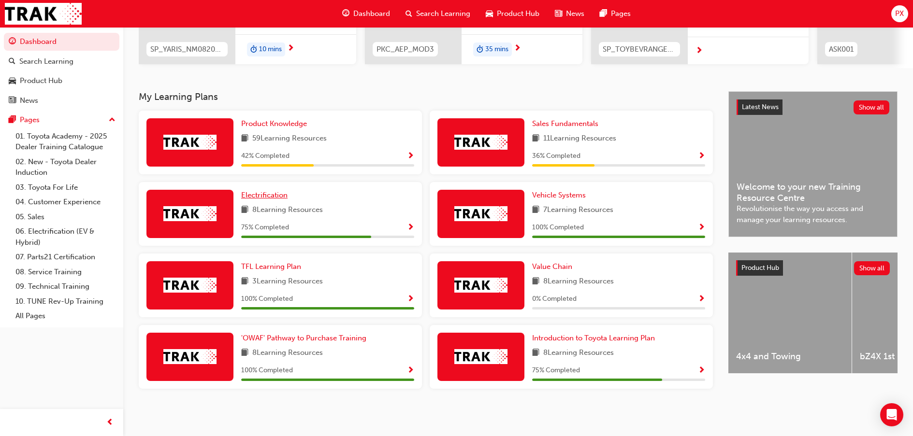
click at [278, 198] on span "Electrification" at bounding box center [264, 195] width 46 height 9
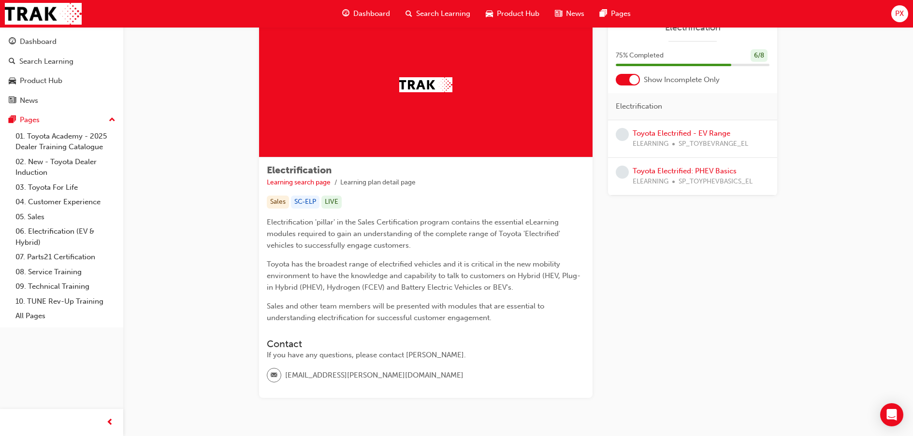
scroll to position [70, 0]
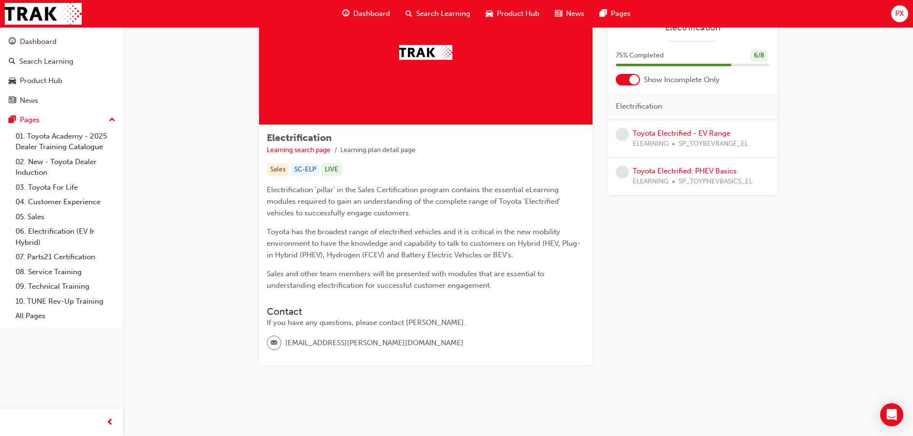
click at [360, 12] on span "Dashboard" at bounding box center [371, 13] width 37 height 11
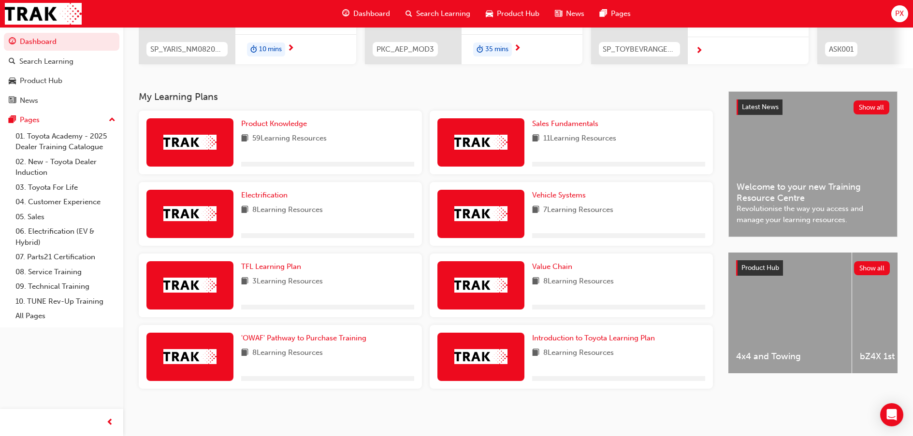
scroll to position [158, 0]
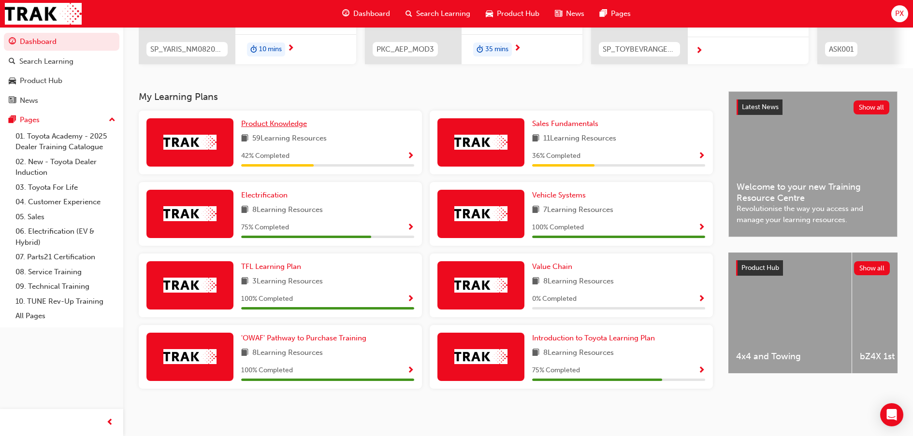
click at [292, 126] on span "Product Knowledge" at bounding box center [274, 123] width 66 height 9
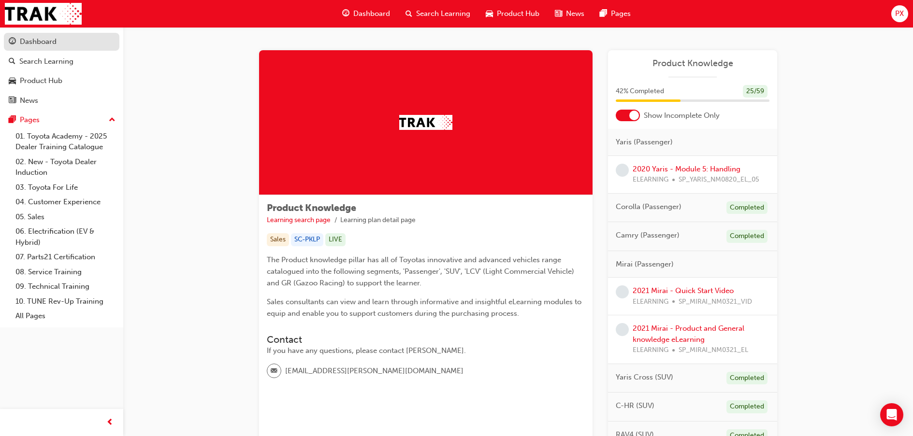
click at [36, 42] on div "Dashboard" at bounding box center [38, 41] width 37 height 11
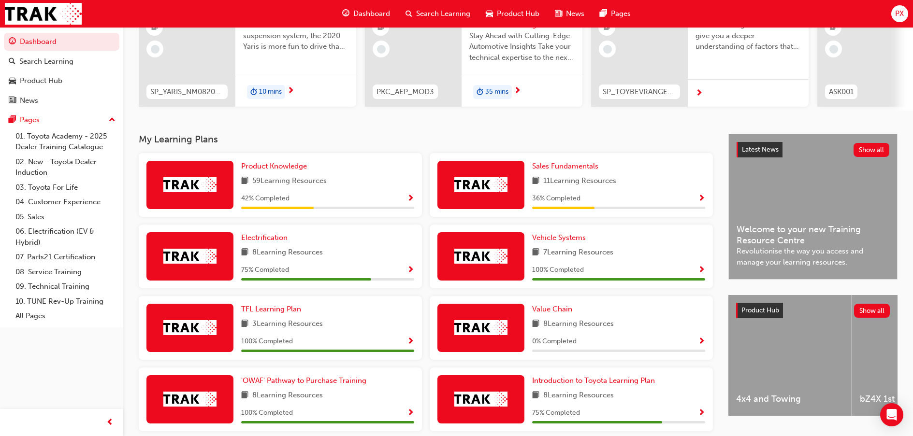
scroll to position [158, 0]
